Goal: Task Accomplishment & Management: Use online tool/utility

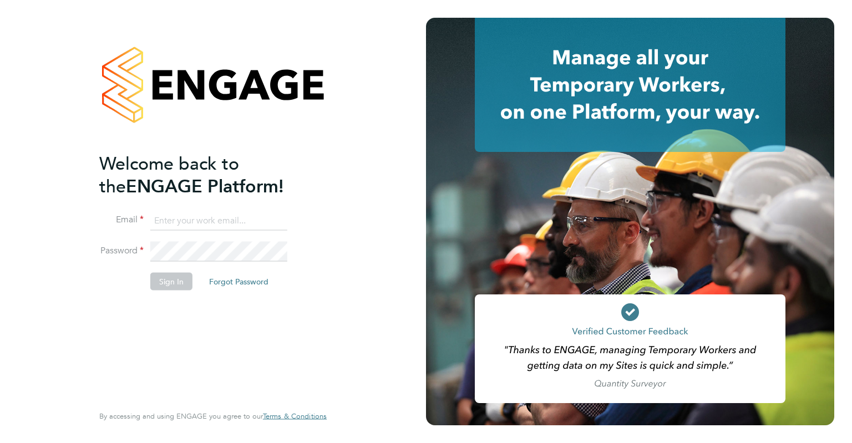
paste input "doreen.meyrick@berryrecruitment.co.uk"
drag, startPoint x: 261, startPoint y: 212, endPoint x: 257, endPoint y: 220, distance: 8.9
click at [257, 220] on input "doreen.meyrick@berryrecruitment.co.uk" at bounding box center [218, 221] width 137 height 20
type input "doreen.meyrick@berryrecruitment.co.uk"
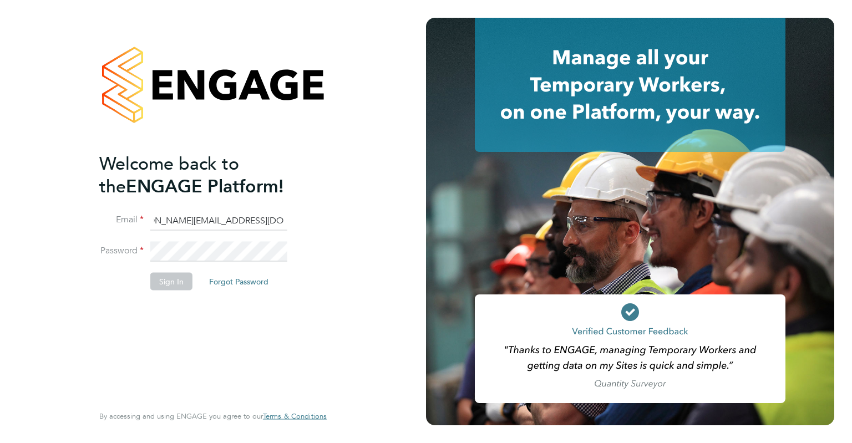
scroll to position [0, 0]
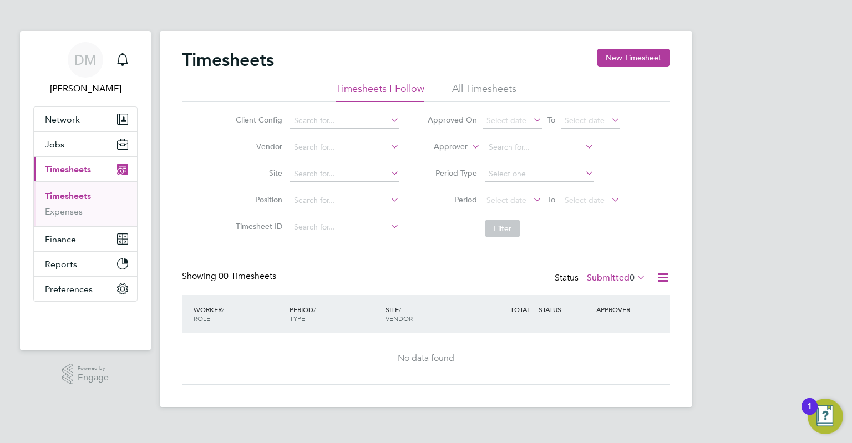
click at [541, 76] on div "Timesheets New Timesheet" at bounding box center [426, 65] width 488 height 33
